Goal: Find specific page/section: Find specific page/section

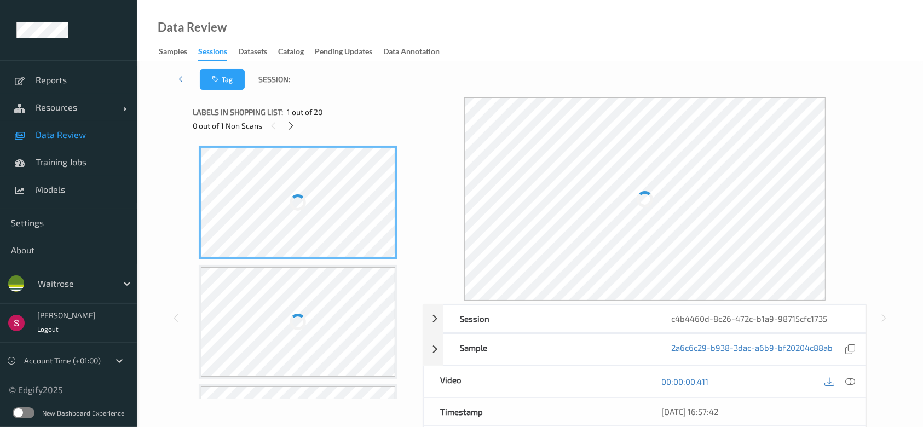
click at [852, 382] on icon at bounding box center [850, 382] width 10 height 10
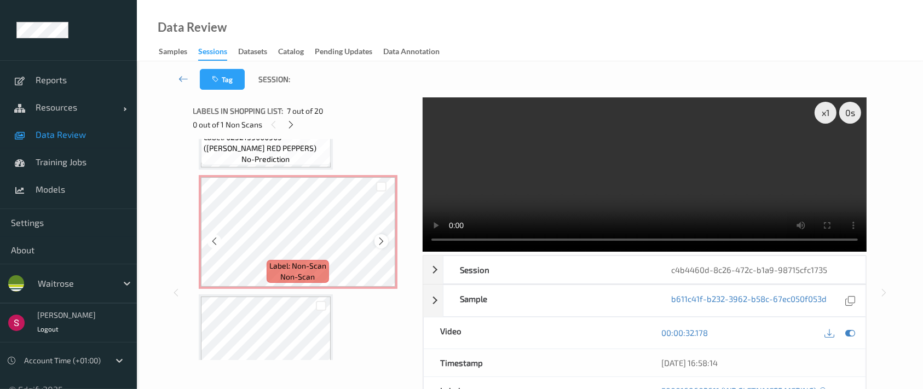
scroll to position [1163, 0]
click at [380, 236] on icon at bounding box center [381, 241] width 9 height 10
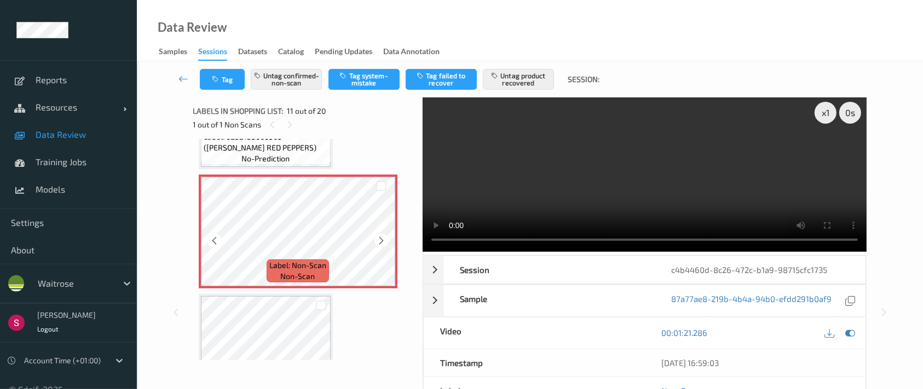
click at [380, 236] on icon at bounding box center [381, 241] width 9 height 10
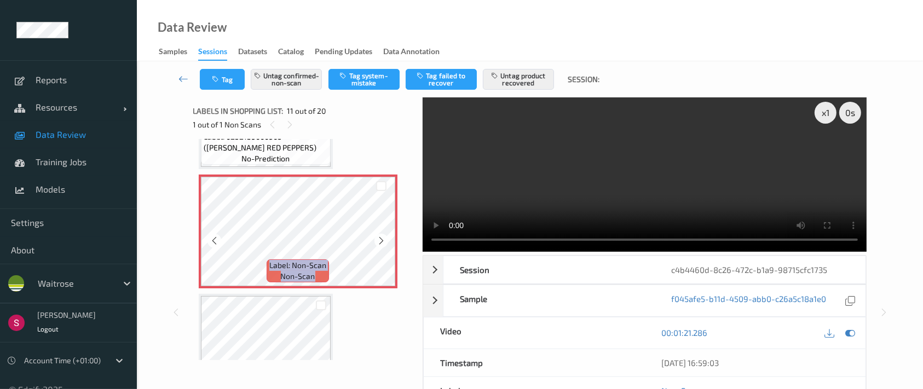
click at [380, 236] on icon at bounding box center [381, 241] width 9 height 10
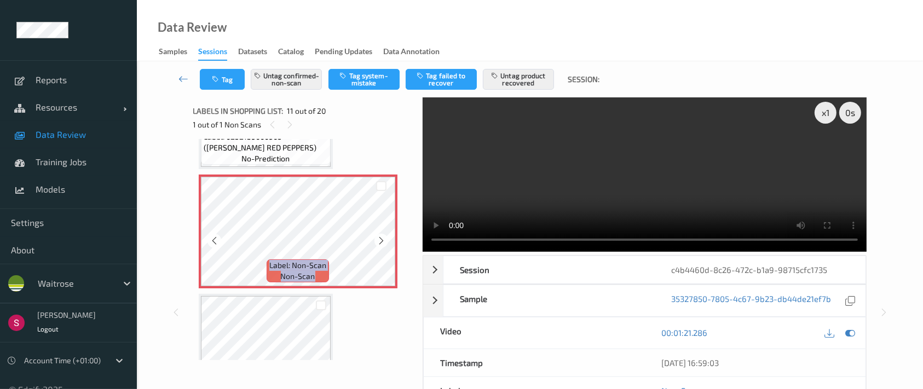
click at [380, 236] on icon at bounding box center [381, 241] width 9 height 10
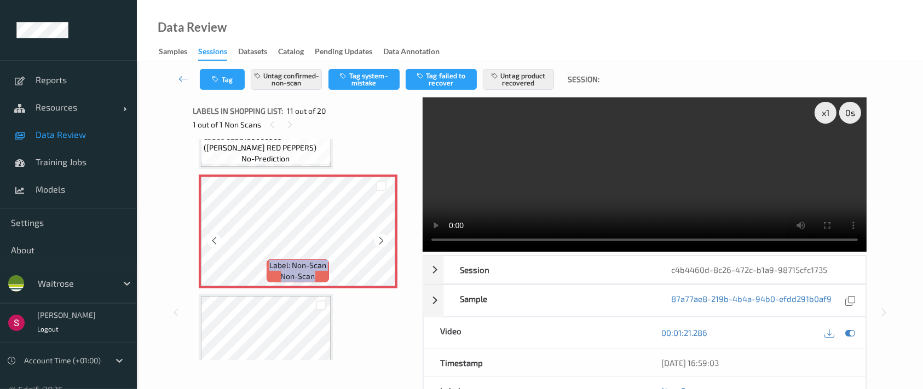
click at [380, 236] on icon at bounding box center [381, 241] width 9 height 10
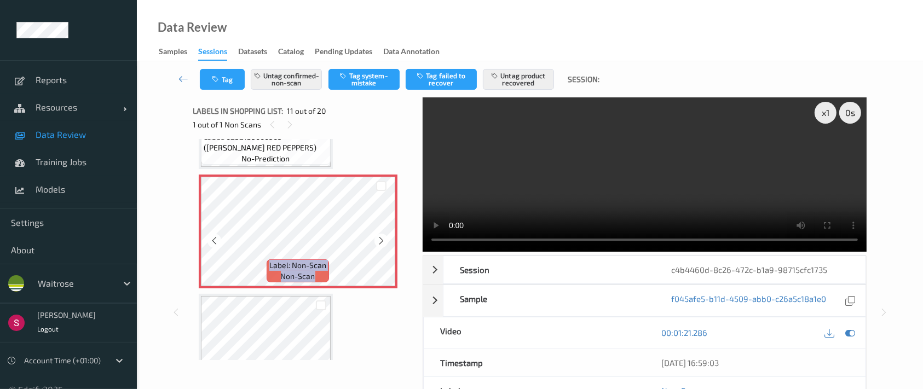
click at [380, 236] on icon at bounding box center [381, 241] width 9 height 10
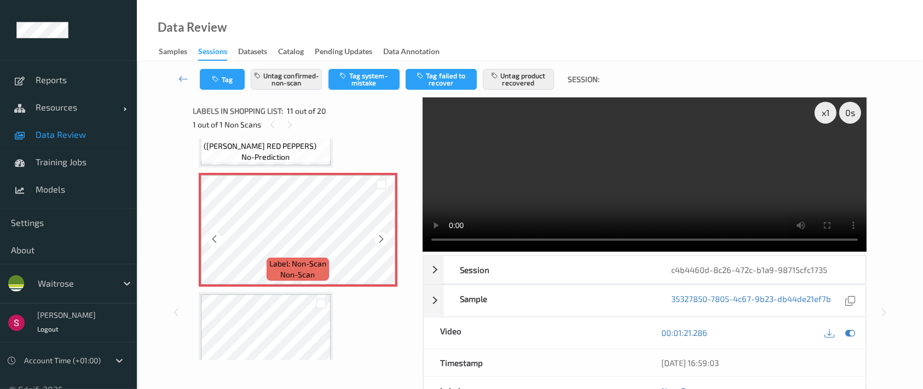
scroll to position [1165, 0]
click at [379, 235] on icon at bounding box center [381, 240] width 9 height 10
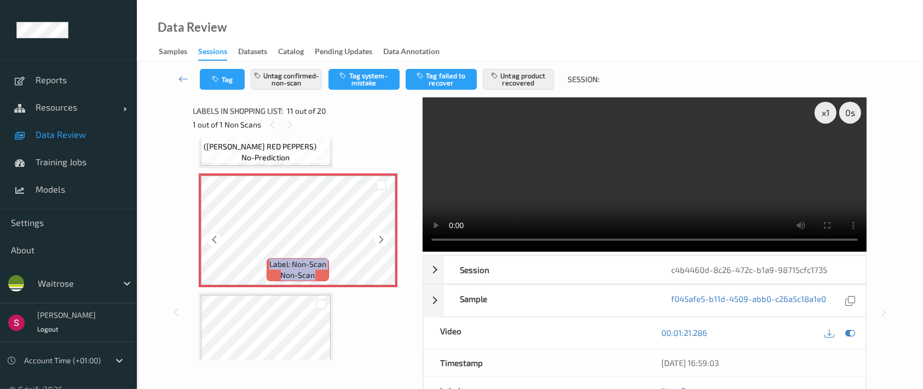
click at [379, 235] on icon at bounding box center [381, 240] width 9 height 10
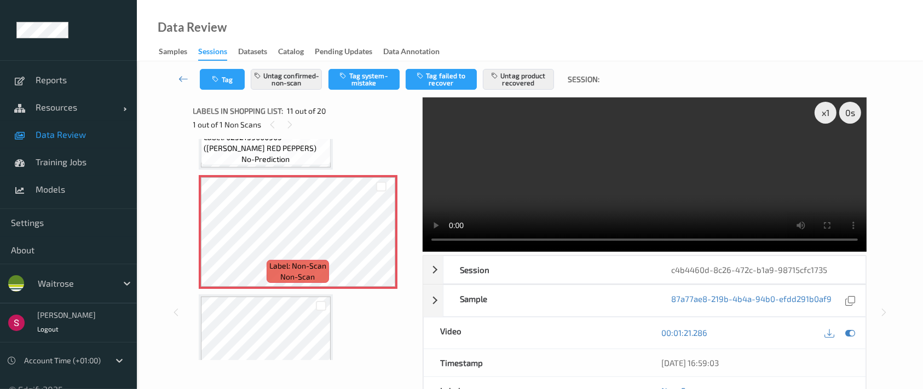
scroll to position [1163, 0]
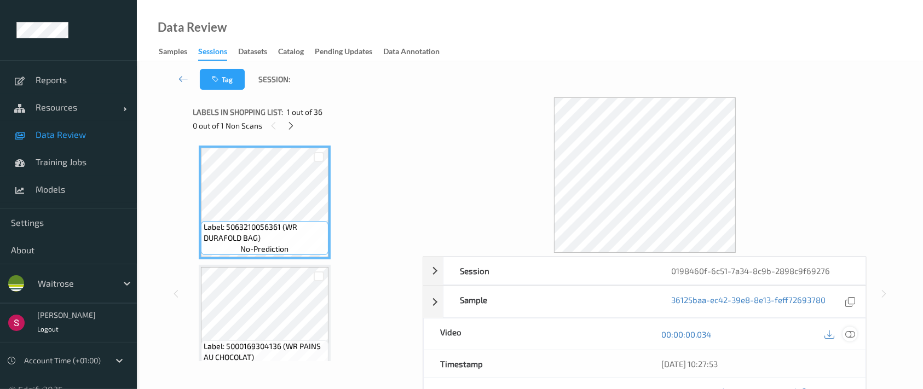
click at [854, 333] on icon at bounding box center [850, 334] width 10 height 10
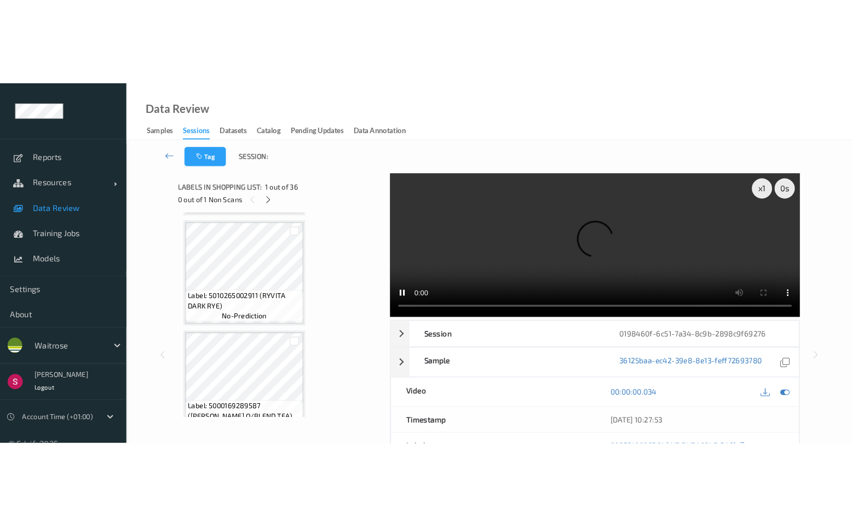
scroll to position [3577, 0]
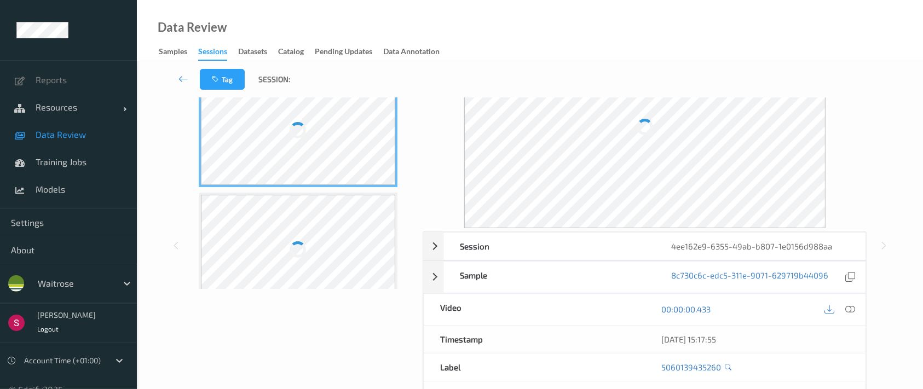
scroll to position [73, 0]
click at [851, 308] on icon at bounding box center [850, 309] width 10 height 10
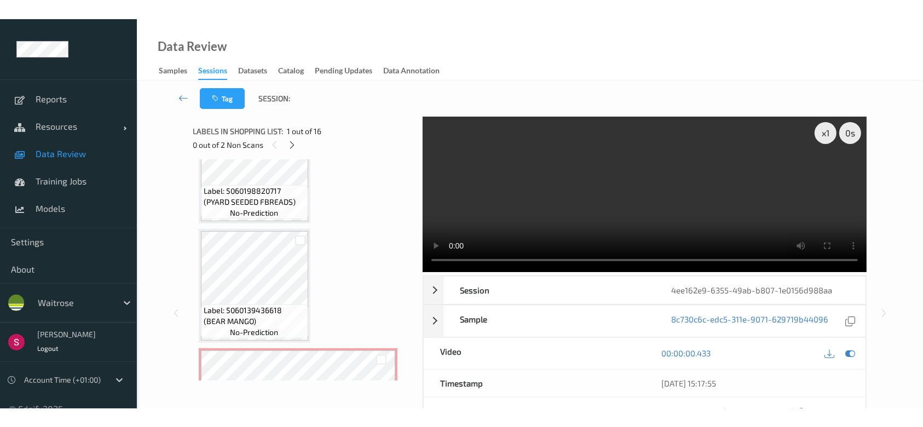
scroll to position [511, 0]
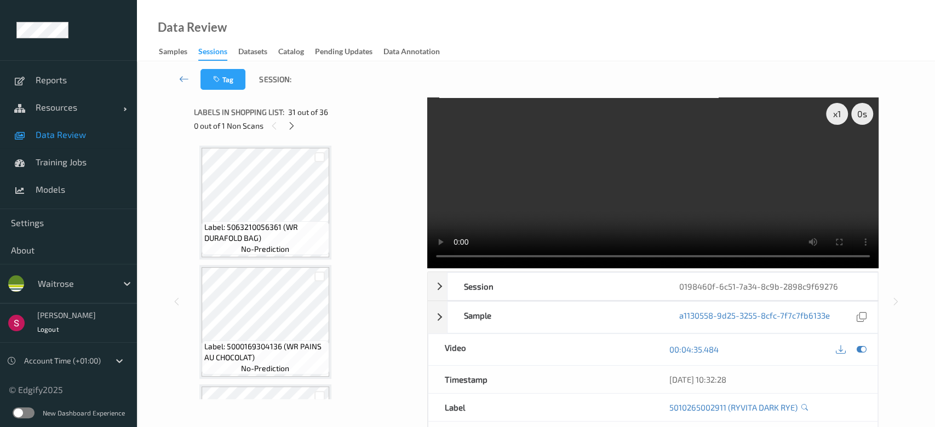
scroll to position [3577, 0]
